Goal: Transaction & Acquisition: Obtain resource

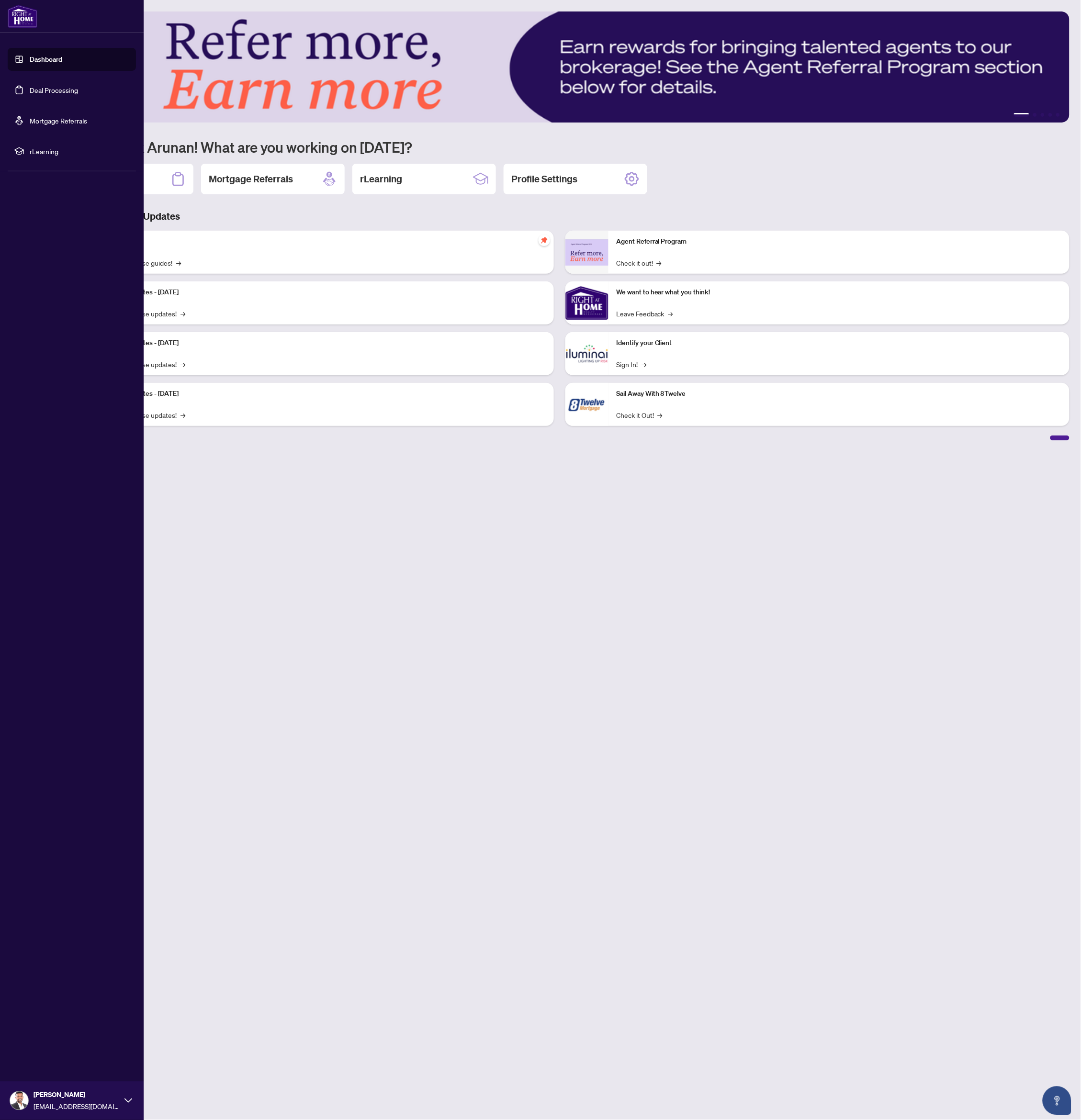
click at [55, 92] on link "Deal Processing" at bounding box center [54, 90] width 48 height 8
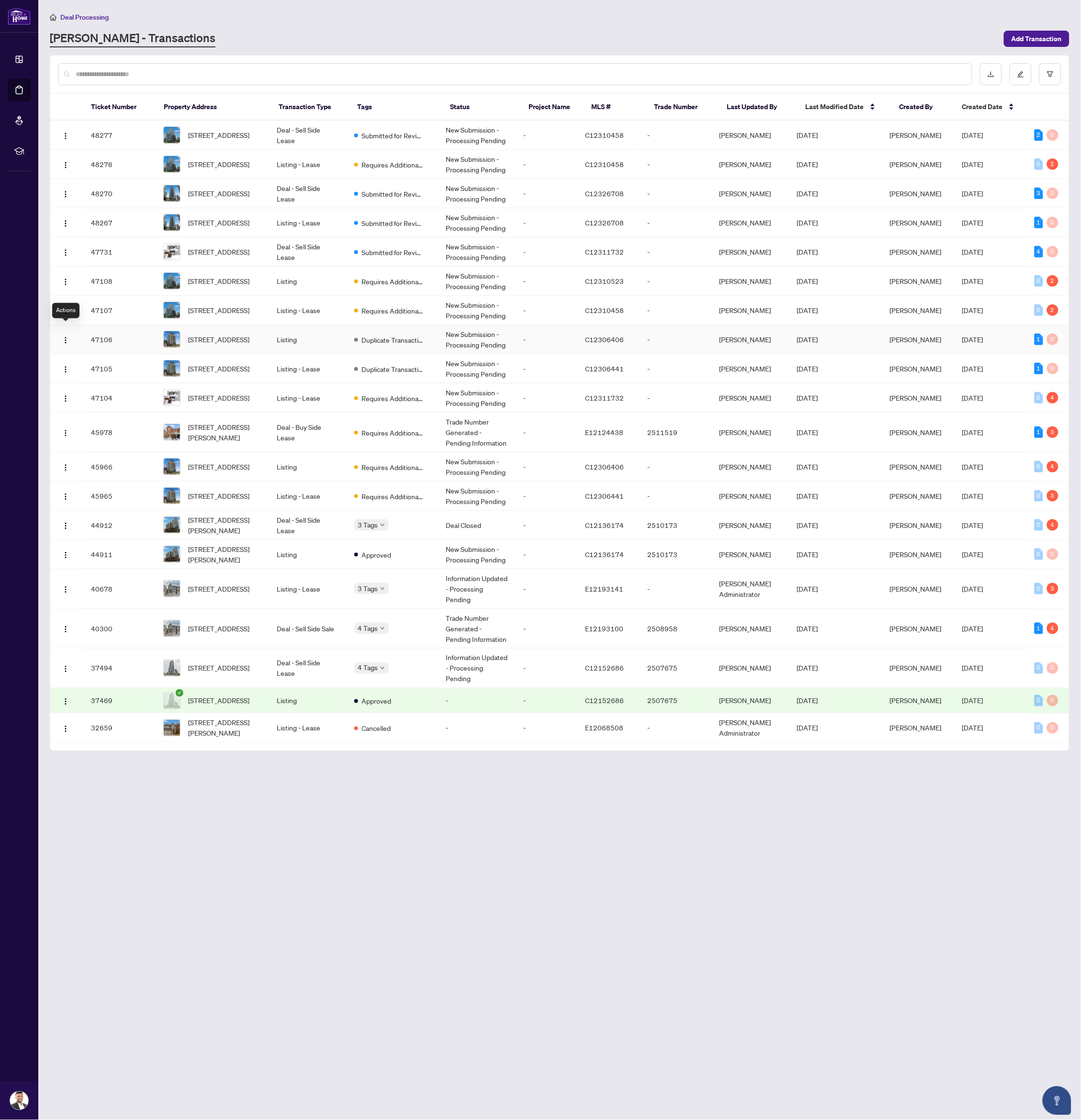
click at [74, 334] on div at bounding box center [66, 340] width 18 height 16
click at [68, 336] on img "button" at bounding box center [65, 340] width 8 height 8
click at [339, 134] on td "Deal - Sell Side Lease" at bounding box center [308, 135] width 78 height 29
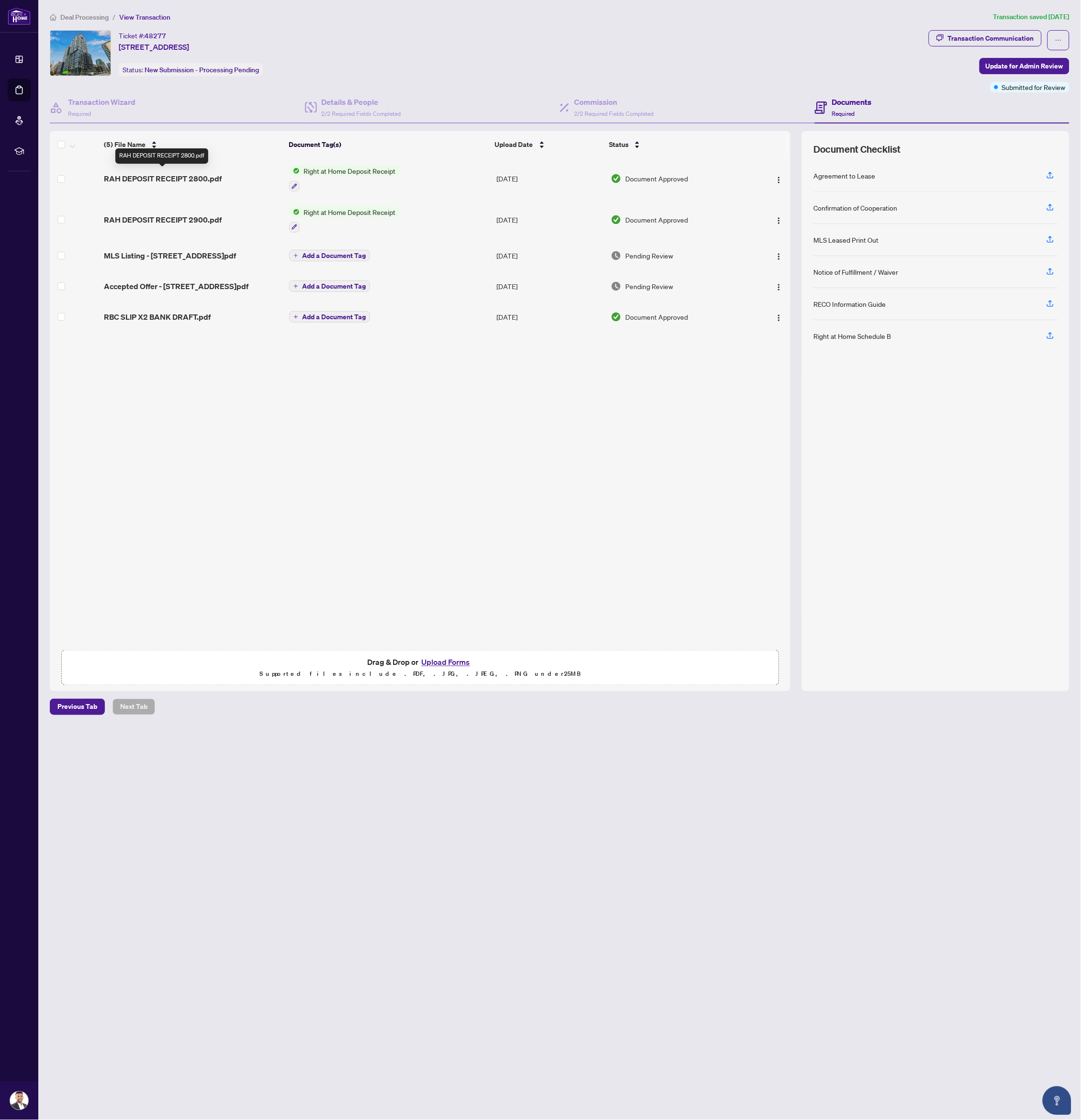
click at [167, 177] on span "RAH DEPOSIT RECEIPT 2800.pdf" at bounding box center [163, 179] width 118 height 11
click at [152, 177] on span "RAH DEPOSIT RECEIPT 2800.pdf" at bounding box center [163, 179] width 118 height 11
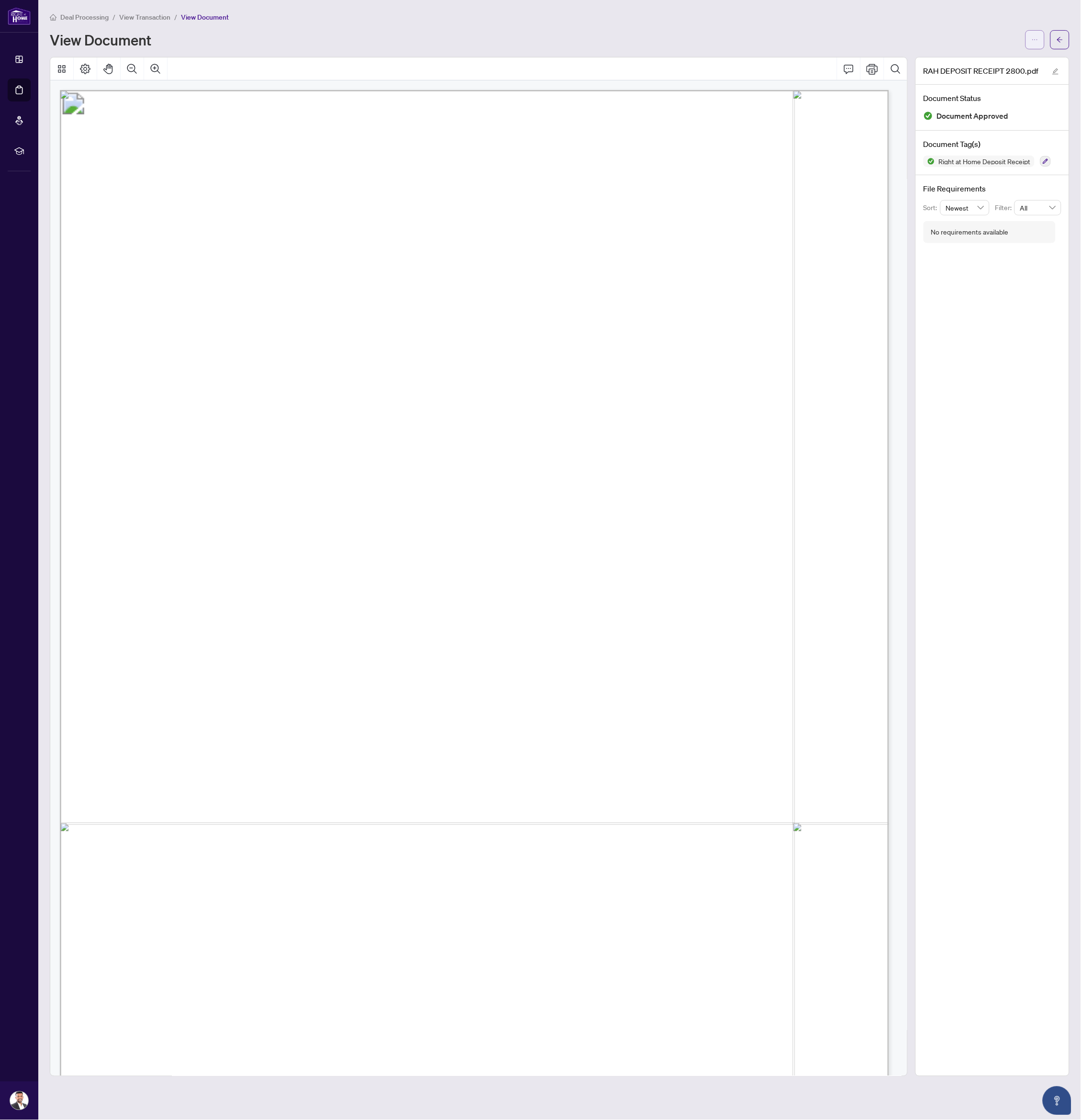
click at [1040, 37] on button "button" at bounding box center [1034, 40] width 19 height 19
click at [978, 57] on span "Download" at bounding box center [1000, 59] width 73 height 11
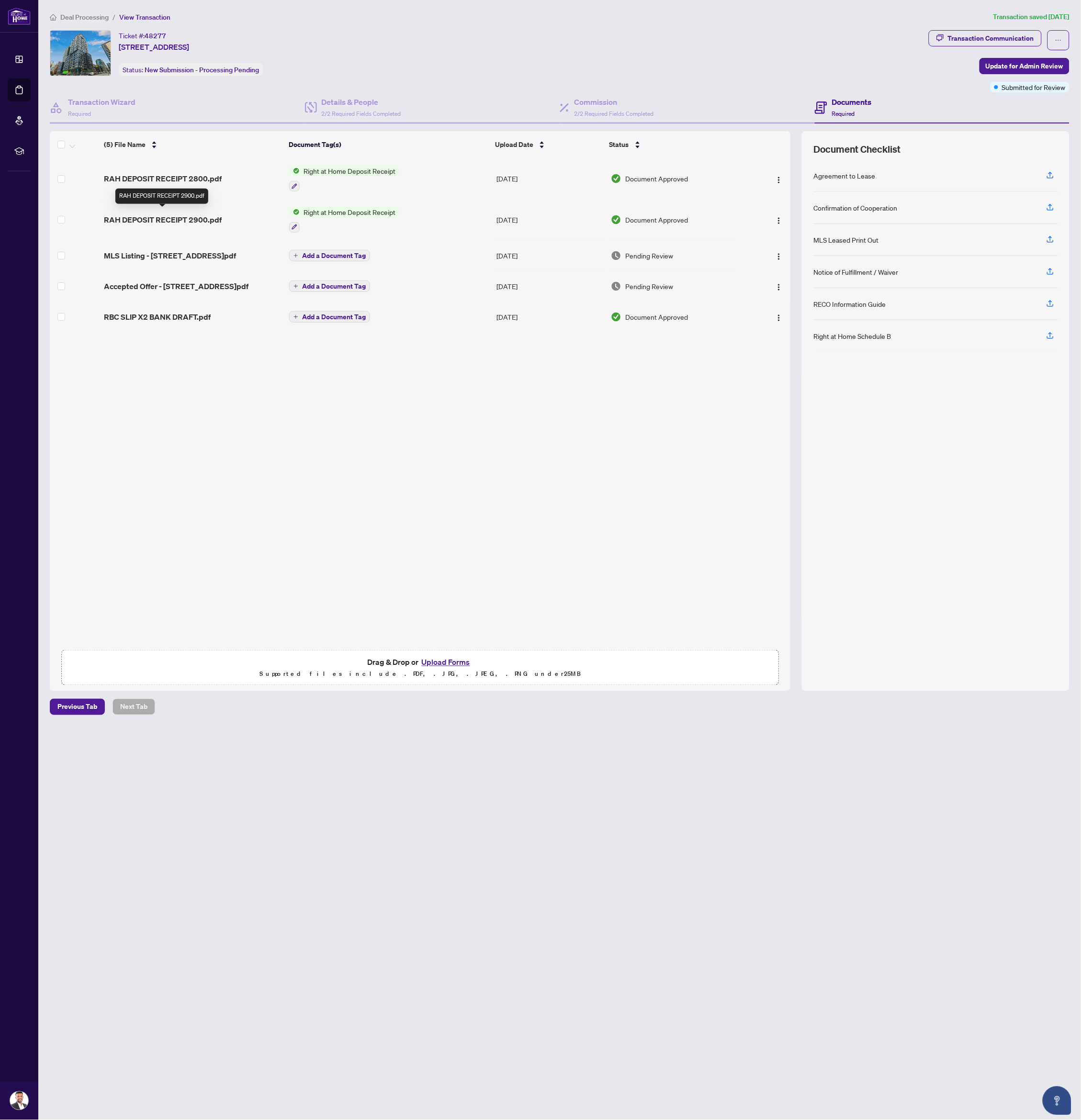
click at [196, 216] on span "RAH DEPOSIT RECEIPT 2900.pdf" at bounding box center [163, 220] width 118 height 11
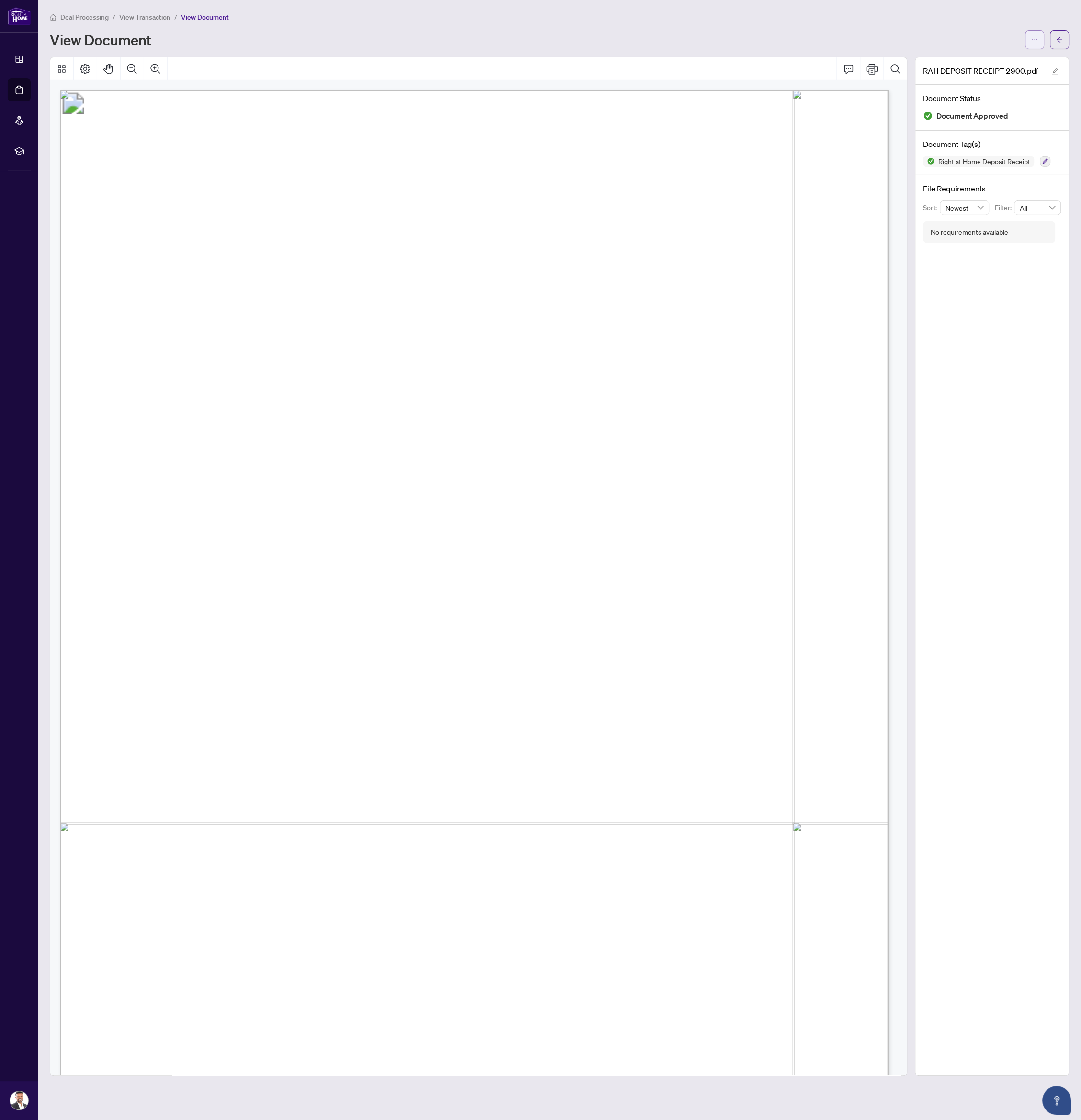
click at [1029, 40] on button "button" at bounding box center [1034, 40] width 19 height 19
click at [1013, 56] on span "Download" at bounding box center [1000, 59] width 73 height 11
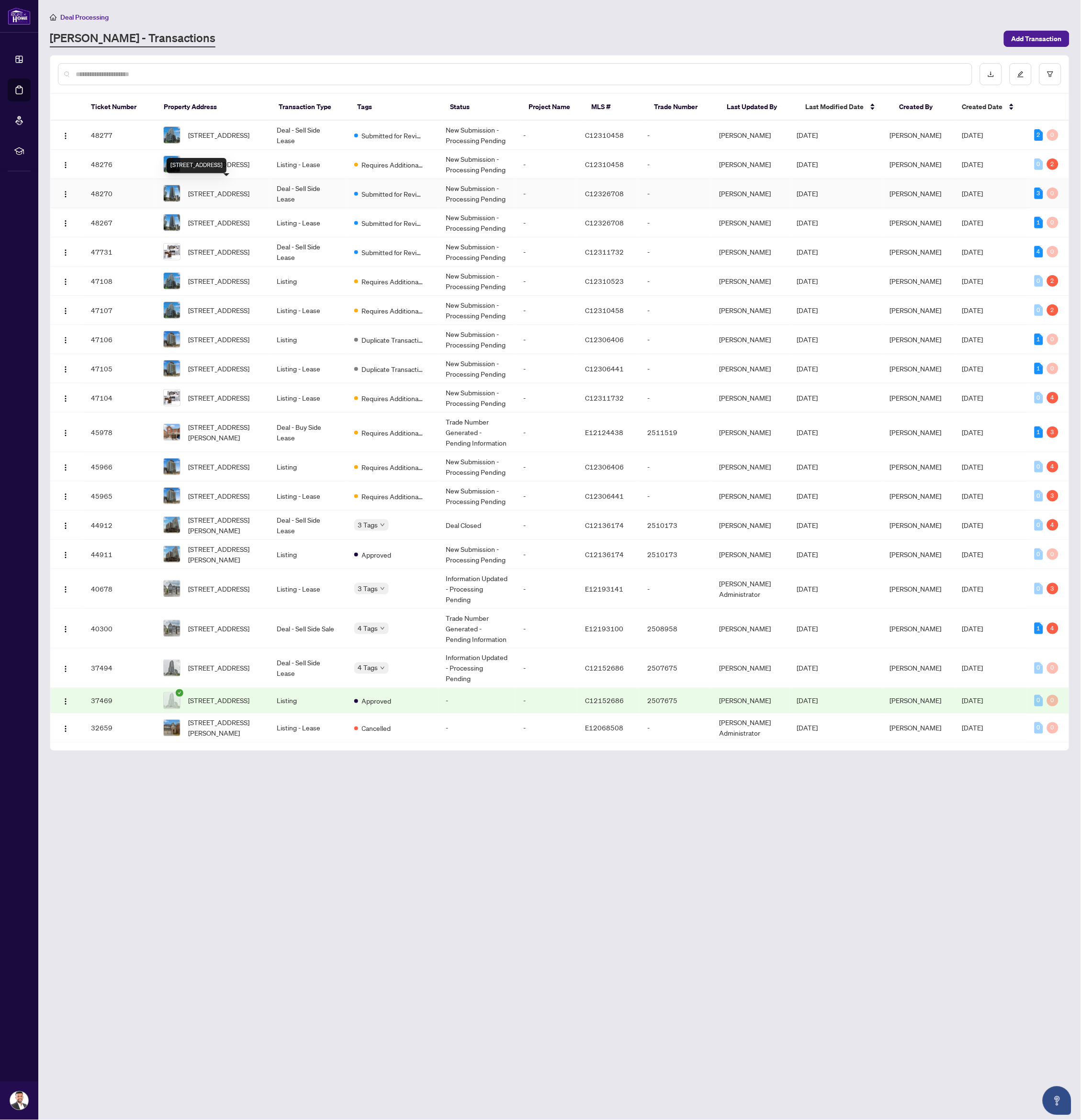
click at [228, 191] on span "[STREET_ADDRESS]" at bounding box center [218, 193] width 61 height 11
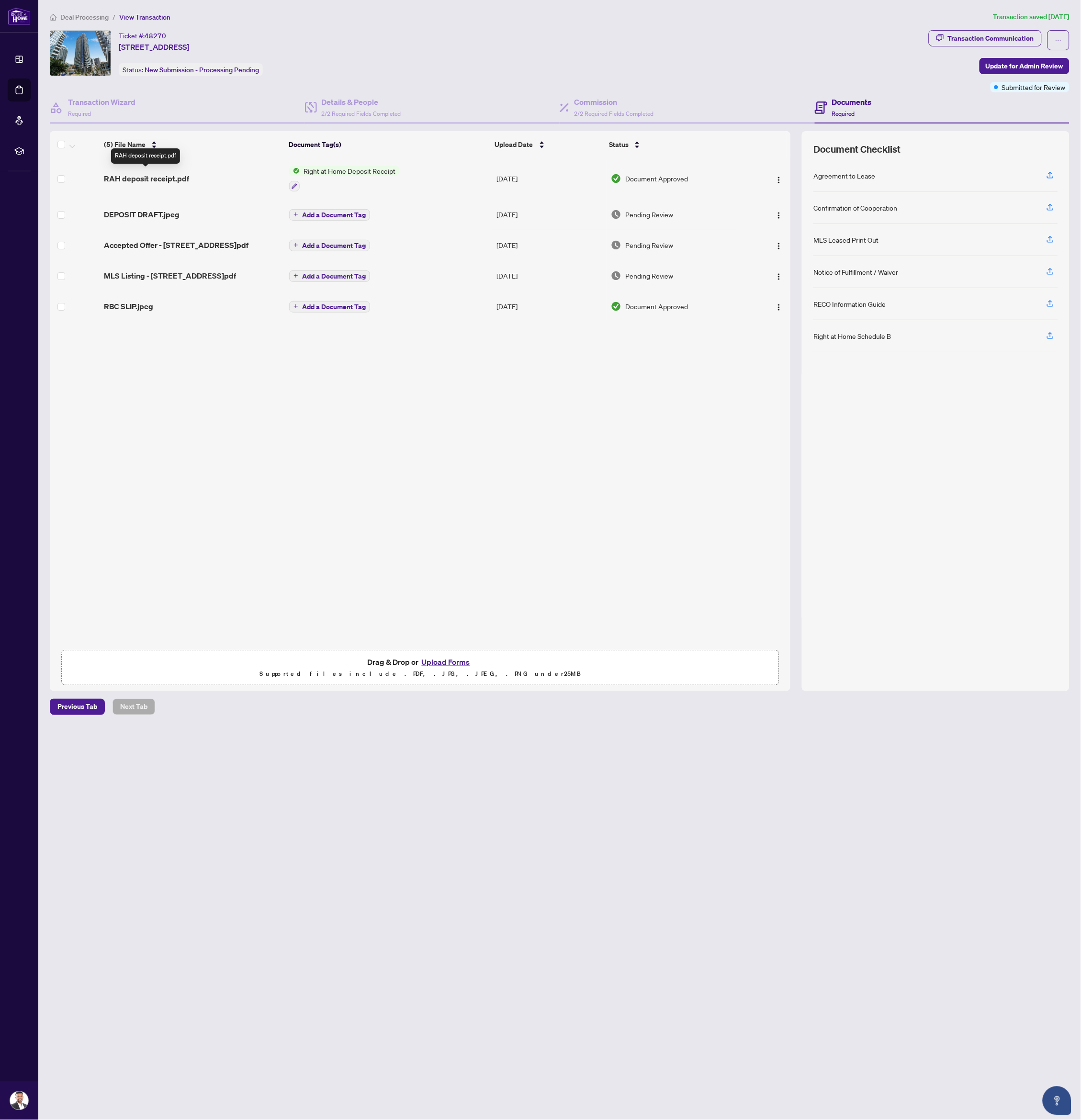
click at [165, 177] on span "RAH deposit receipt.pdf" at bounding box center [147, 179] width 85 height 11
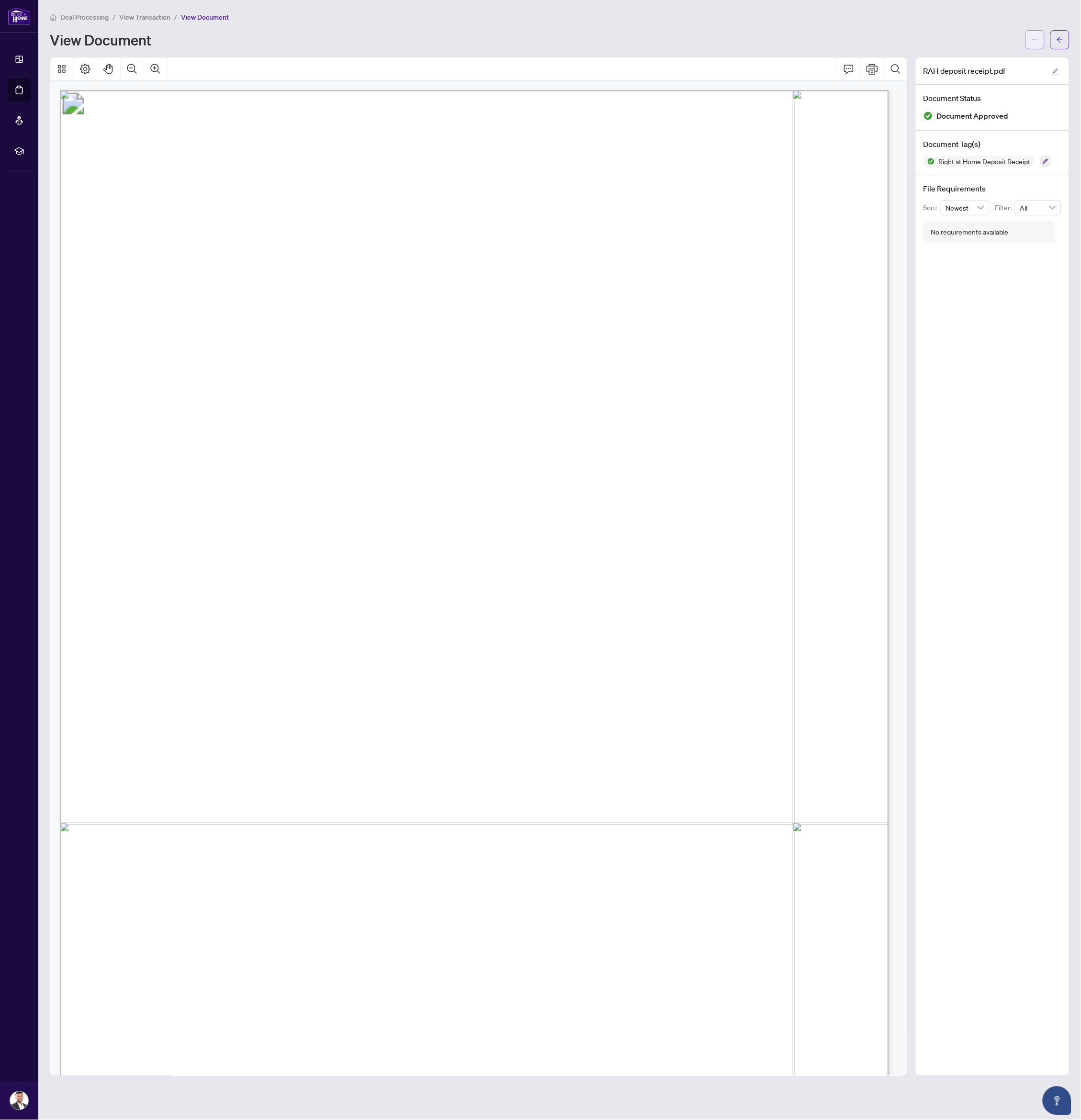
click at [1037, 40] on icon "ellipsis" at bounding box center [1034, 39] width 6 height 6
click at [1024, 55] on span "Download" at bounding box center [1000, 59] width 73 height 11
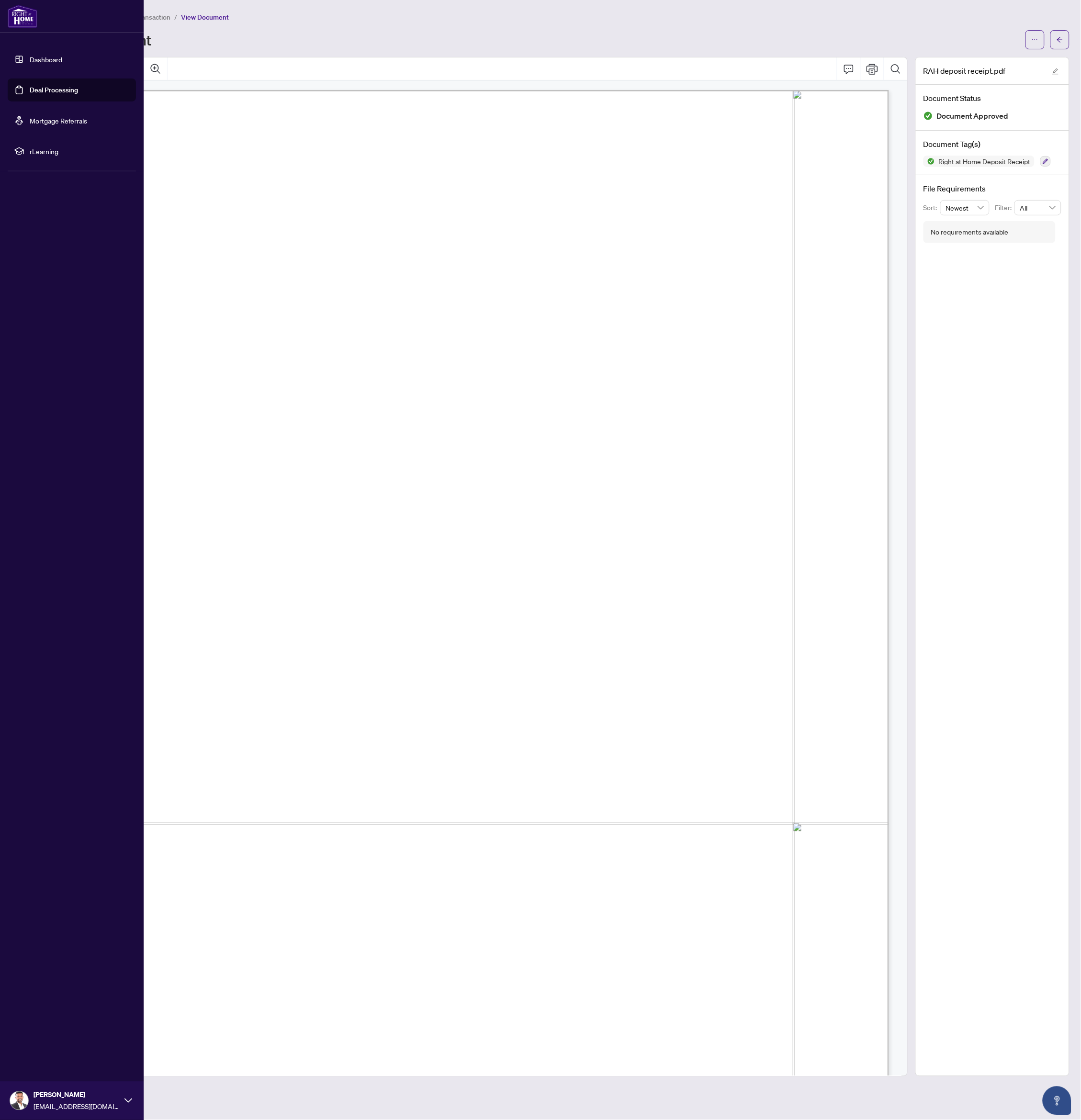
click at [33, 90] on link "Deal Processing" at bounding box center [54, 90] width 48 height 8
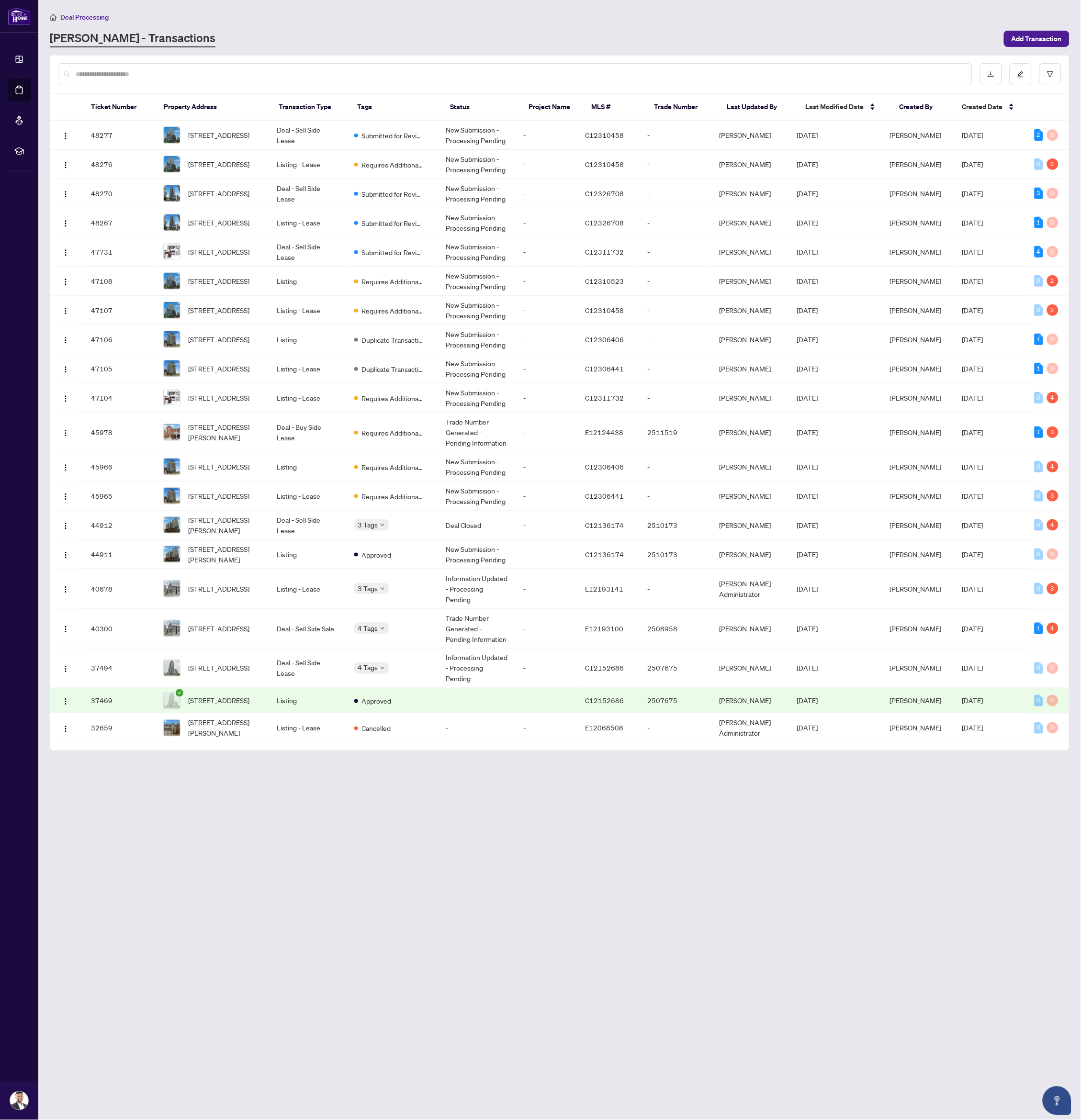
click at [406, 887] on main "Deal Processing [PERSON_NAME] - Transactions Add Transaction Ticket Number Prop…" at bounding box center [560, 560] width 1043 height 1120
click at [553, 794] on main "Deal Processing [PERSON_NAME] - Transactions Add Transaction Ticket Number Prop…" at bounding box center [560, 560] width 1043 height 1120
